Goal: Transaction & Acquisition: Obtain resource

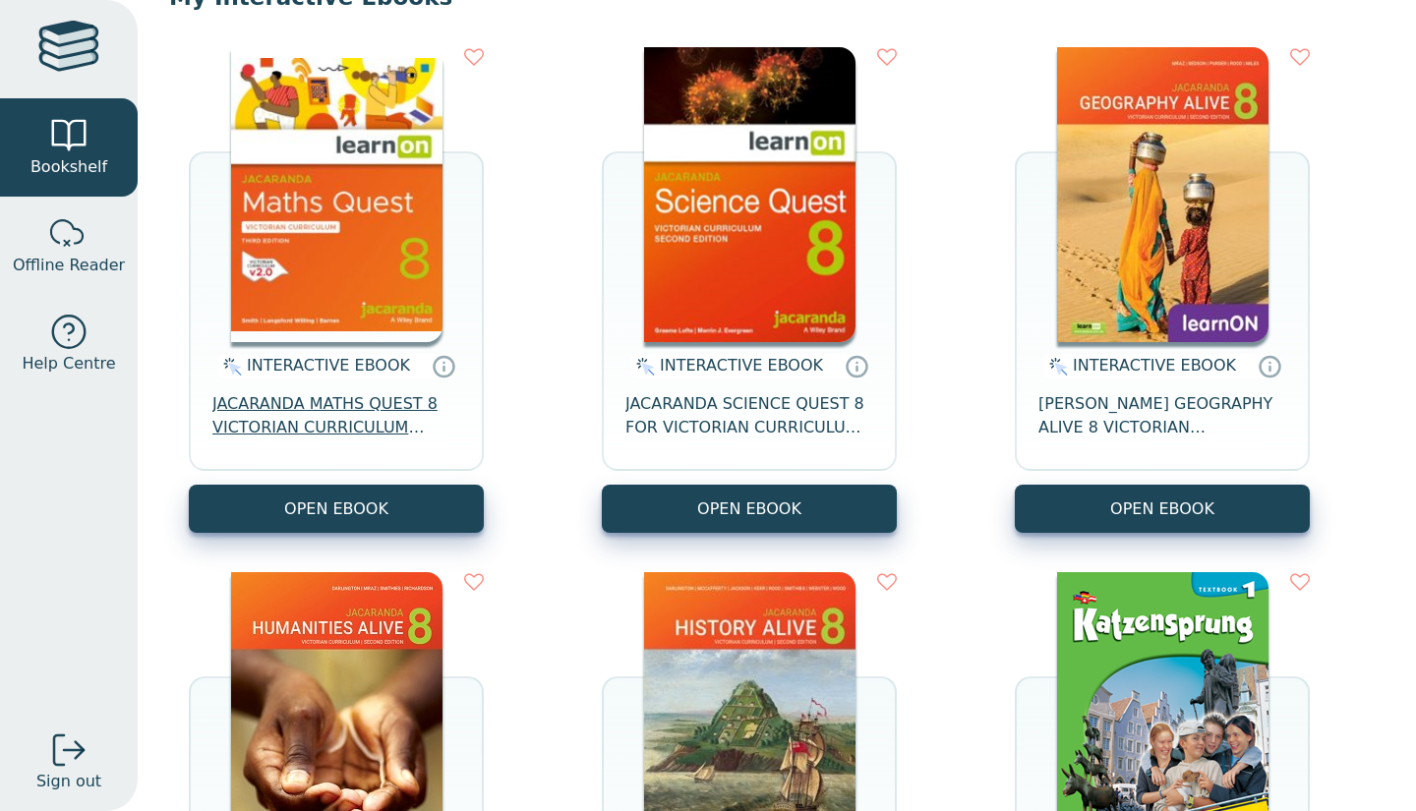
scroll to position [224, 0]
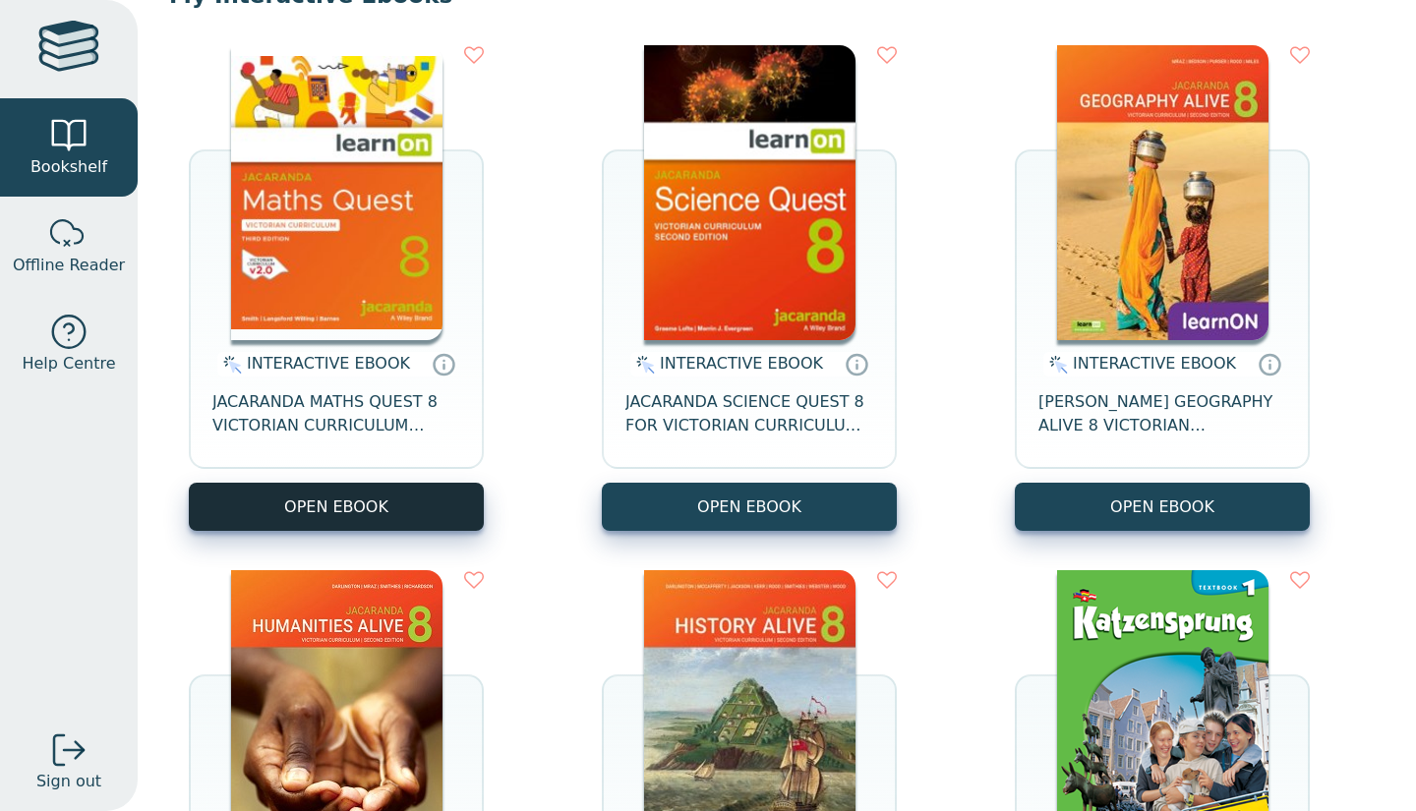
click at [385, 504] on button "OPEN EBOOK" at bounding box center [336, 507] width 295 height 48
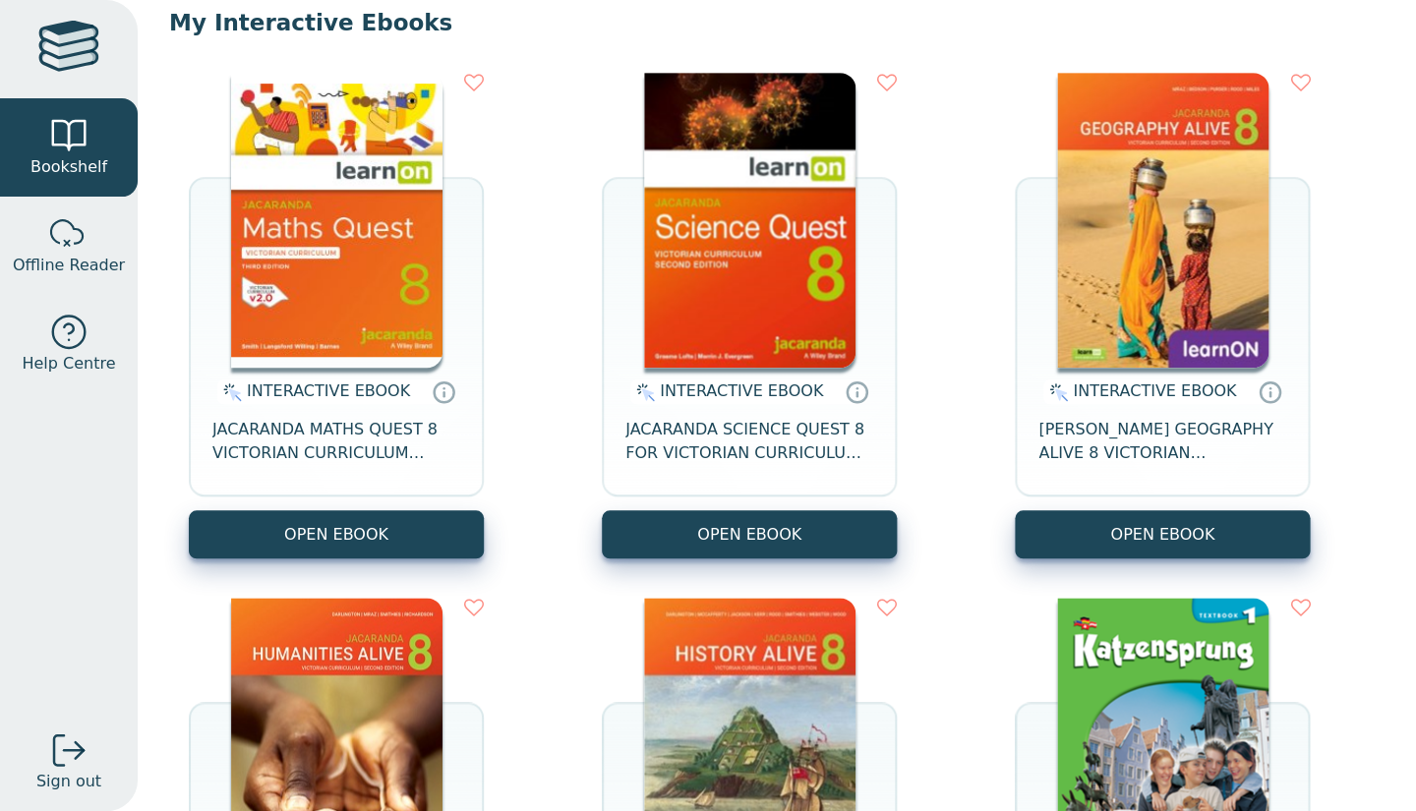
scroll to position [186, 0]
